Goal: Information Seeking & Learning: Learn about a topic

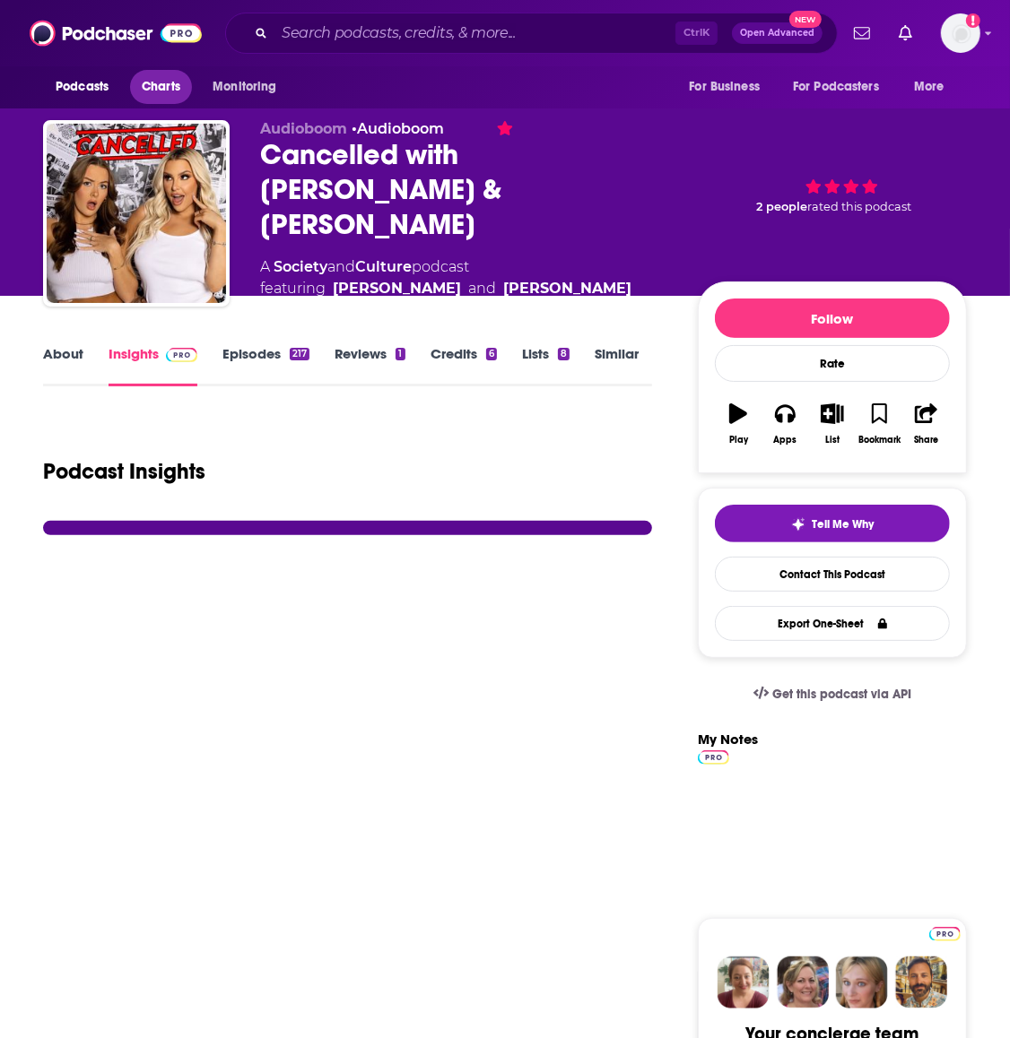
click at [155, 91] on span "Charts" at bounding box center [161, 86] width 39 height 25
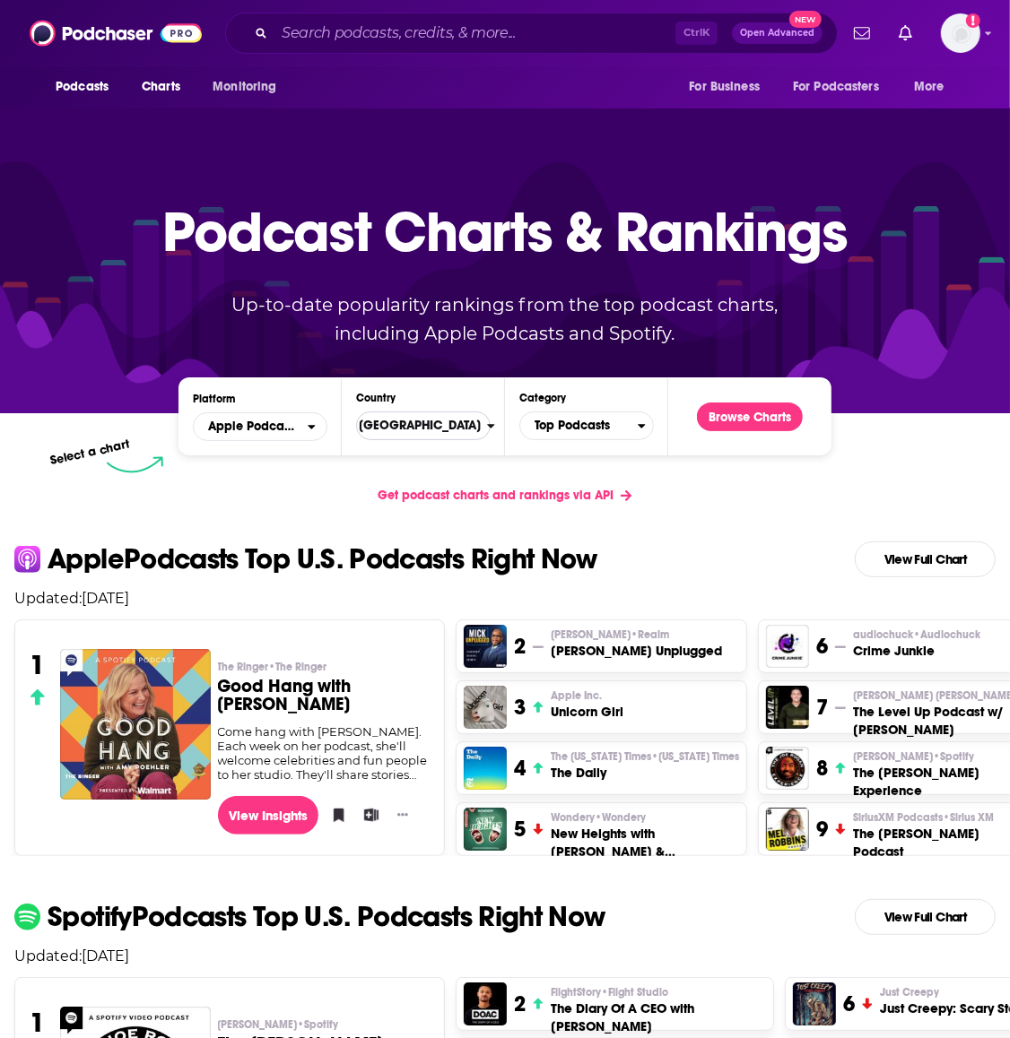
click at [406, 431] on span "United States" at bounding box center [415, 426] width 143 height 30
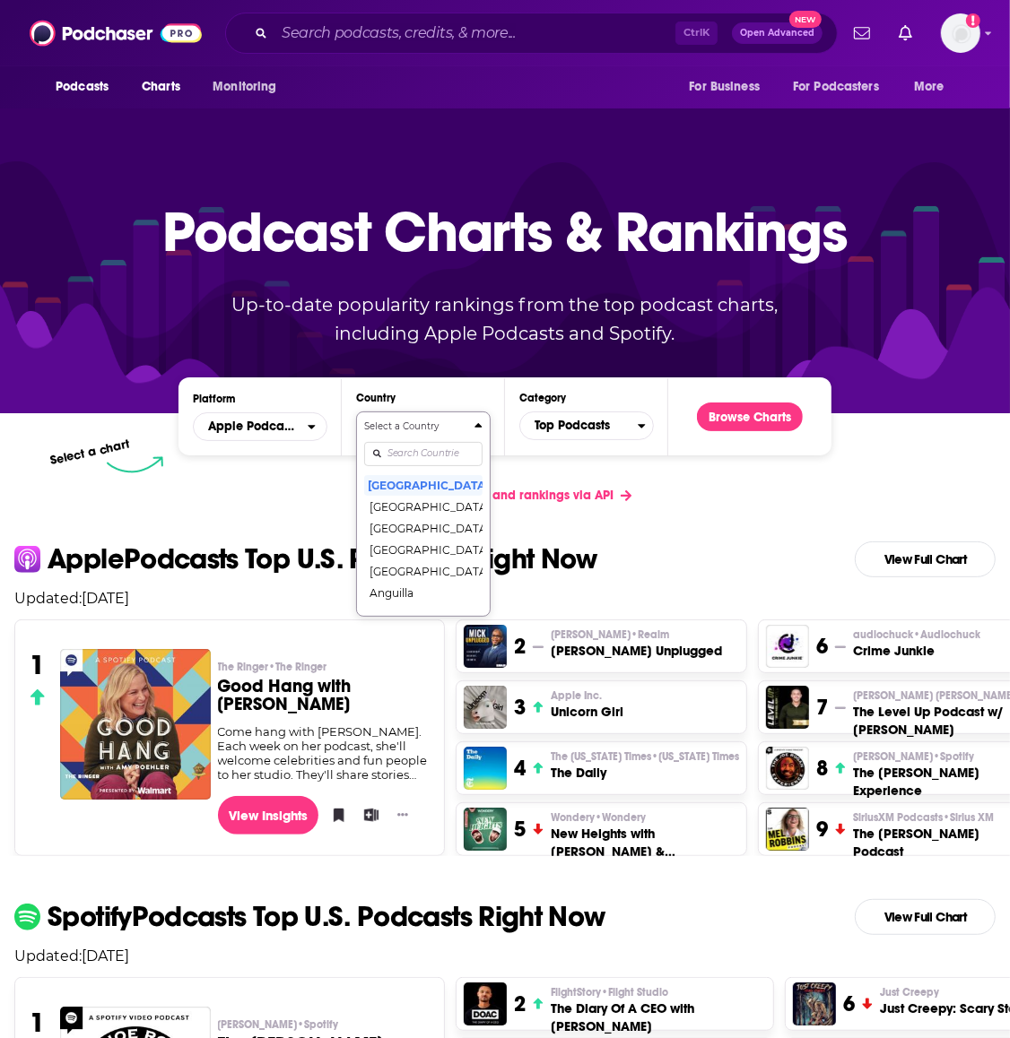
click at [404, 462] on input "Countries" at bounding box center [423, 454] width 118 height 24
click at [356, 412] on button "Select a Country united k United States United Arab Emirates United Kingdom" at bounding box center [423, 479] width 135 height 135
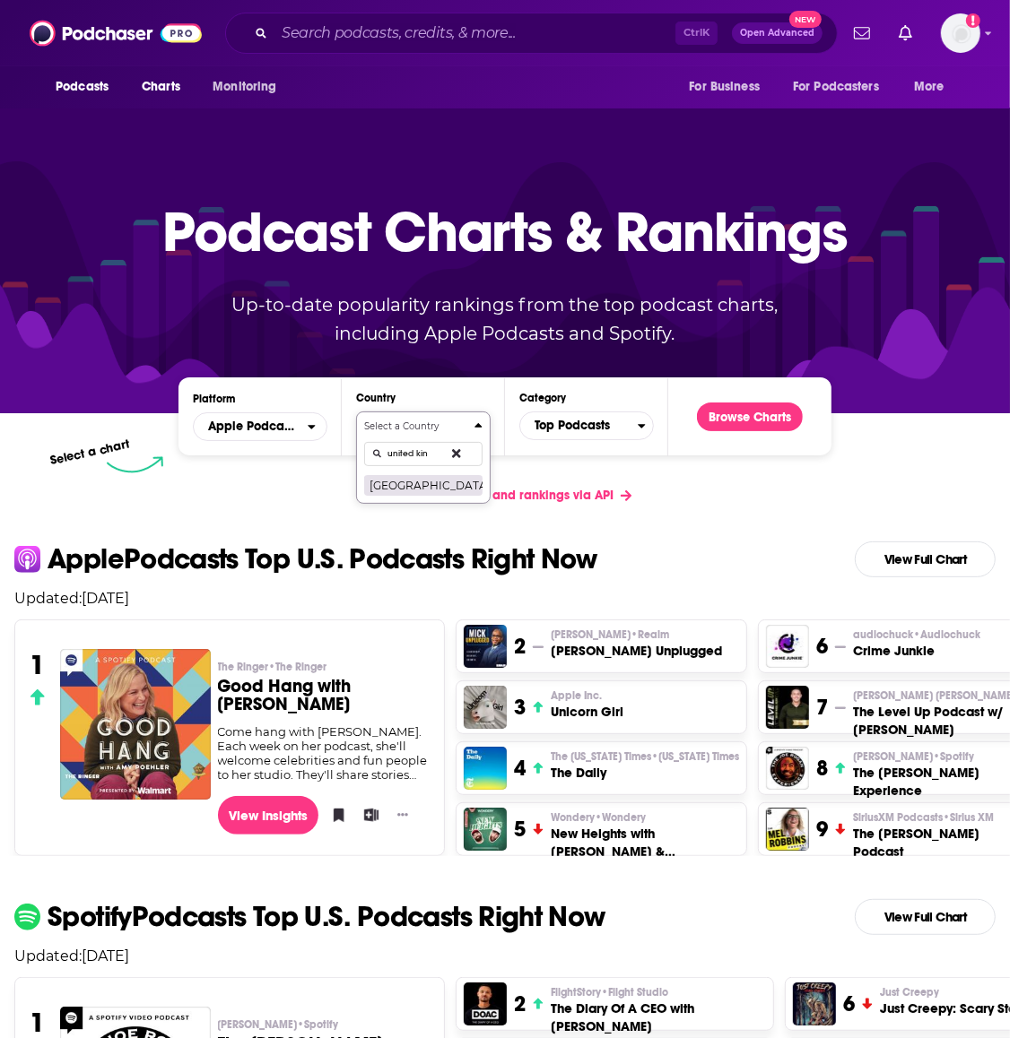
type input "united kin"
click at [418, 491] on button "[GEOGRAPHIC_DATA]" at bounding box center [423, 485] width 118 height 22
click at [729, 410] on button "Browse Charts" at bounding box center [750, 417] width 106 height 29
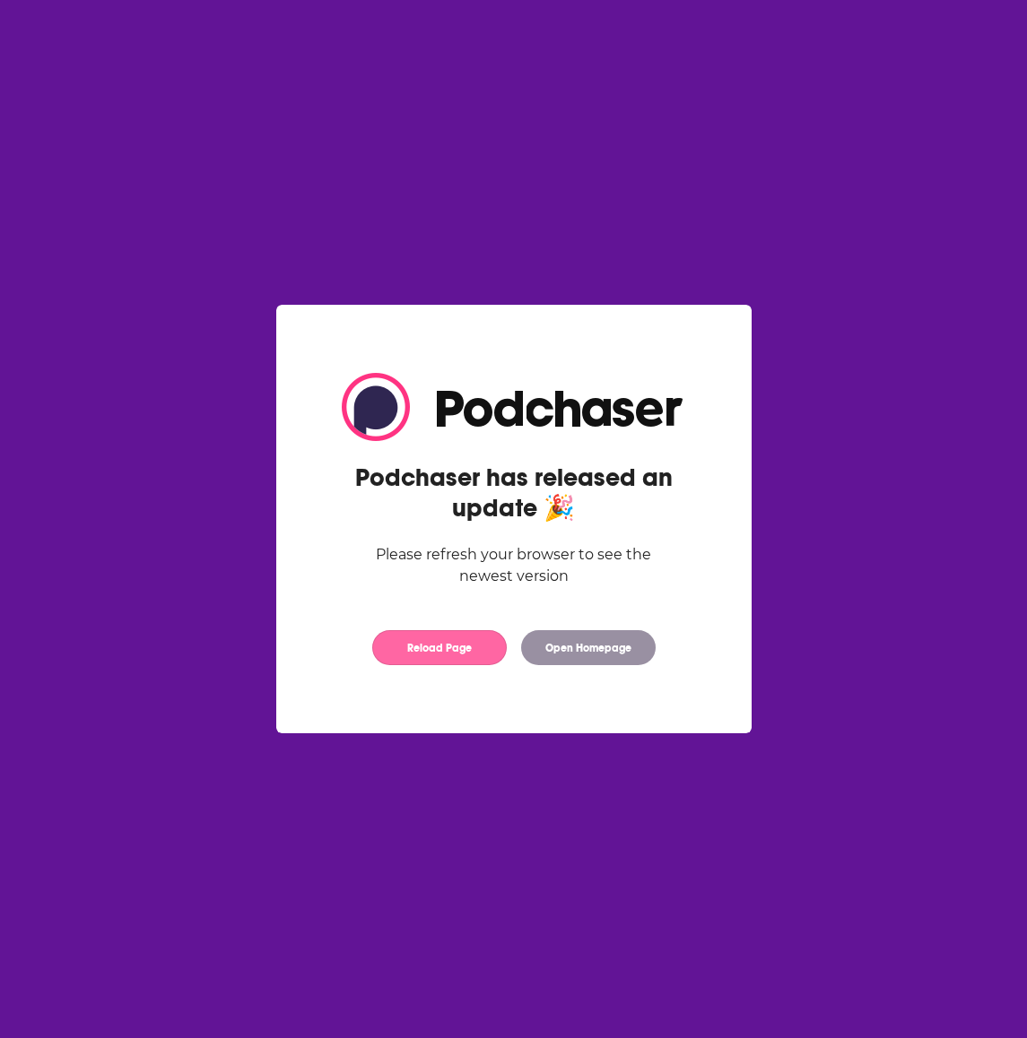
click at [468, 652] on button "Reload Page" at bounding box center [439, 647] width 135 height 35
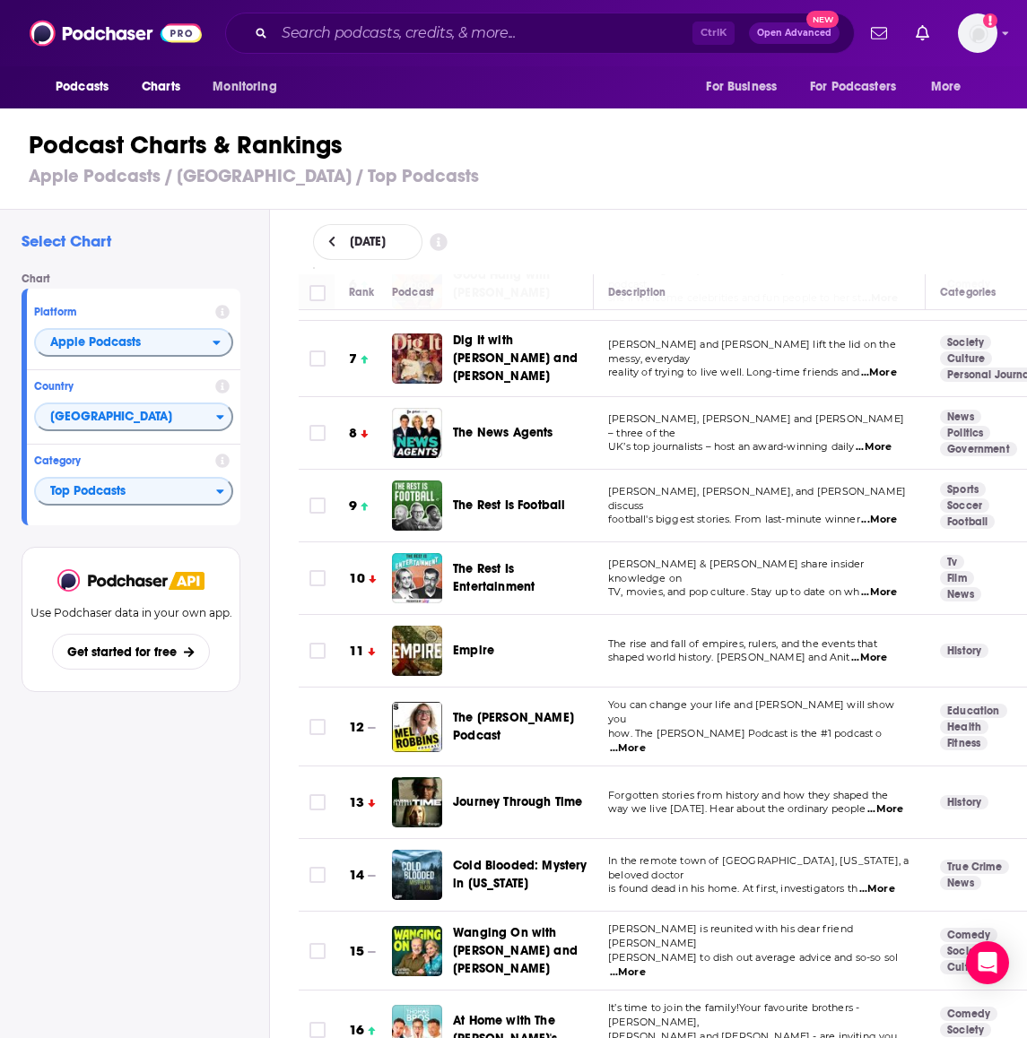
scroll to position [448, 0]
